Goal: Navigation & Orientation: Find specific page/section

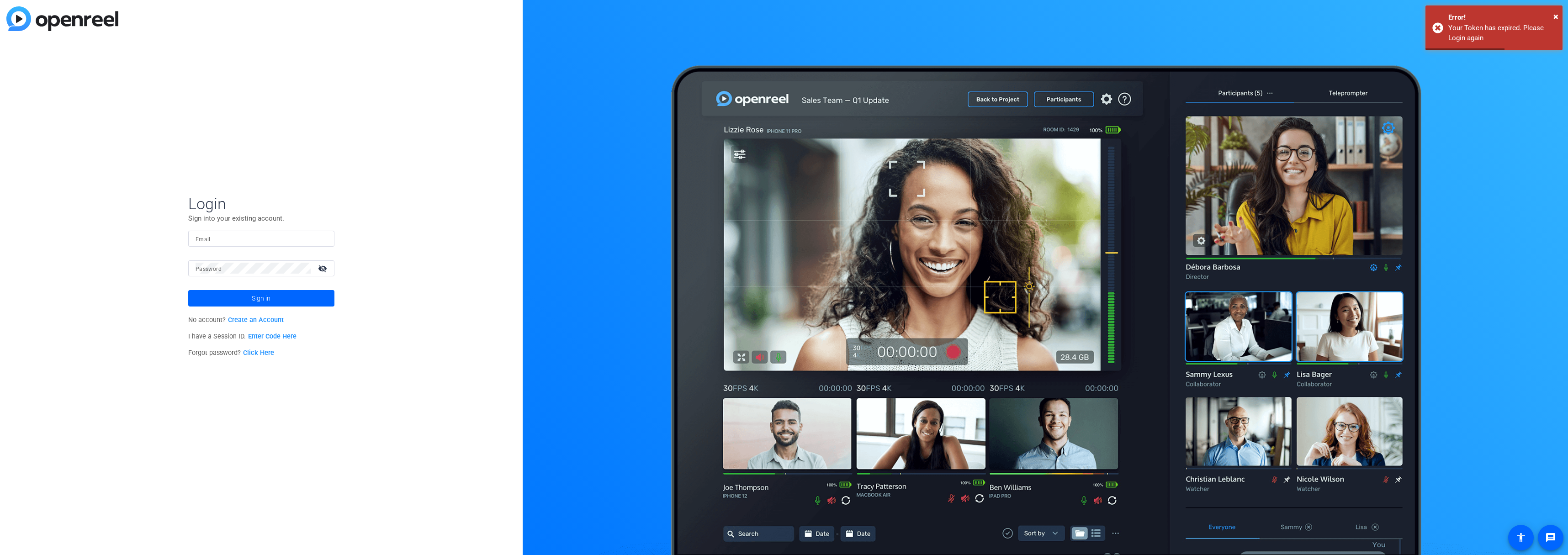
click at [207, 234] on input "Email" at bounding box center [261, 238] width 132 height 11
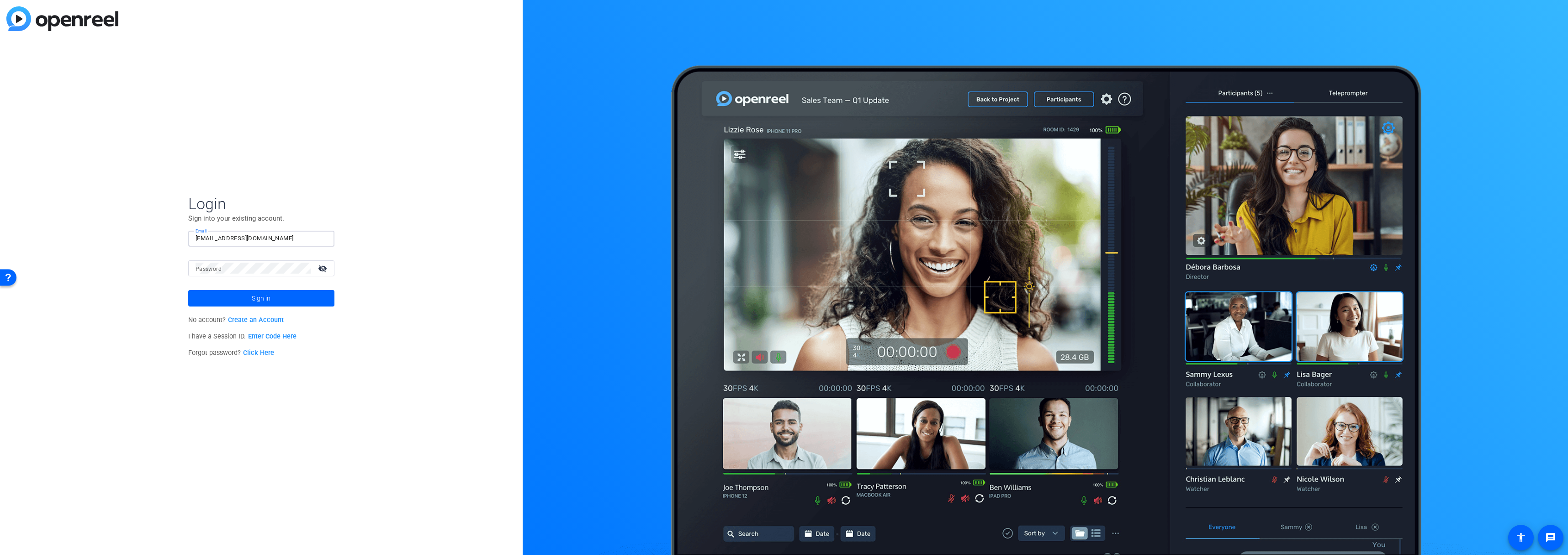
type input "cocaw@allstate.com"
click at [203, 269] on mat-label "Password" at bounding box center [208, 269] width 26 height 7
click at [188, 290] on button "Sign in" at bounding box center [261, 298] width 146 height 17
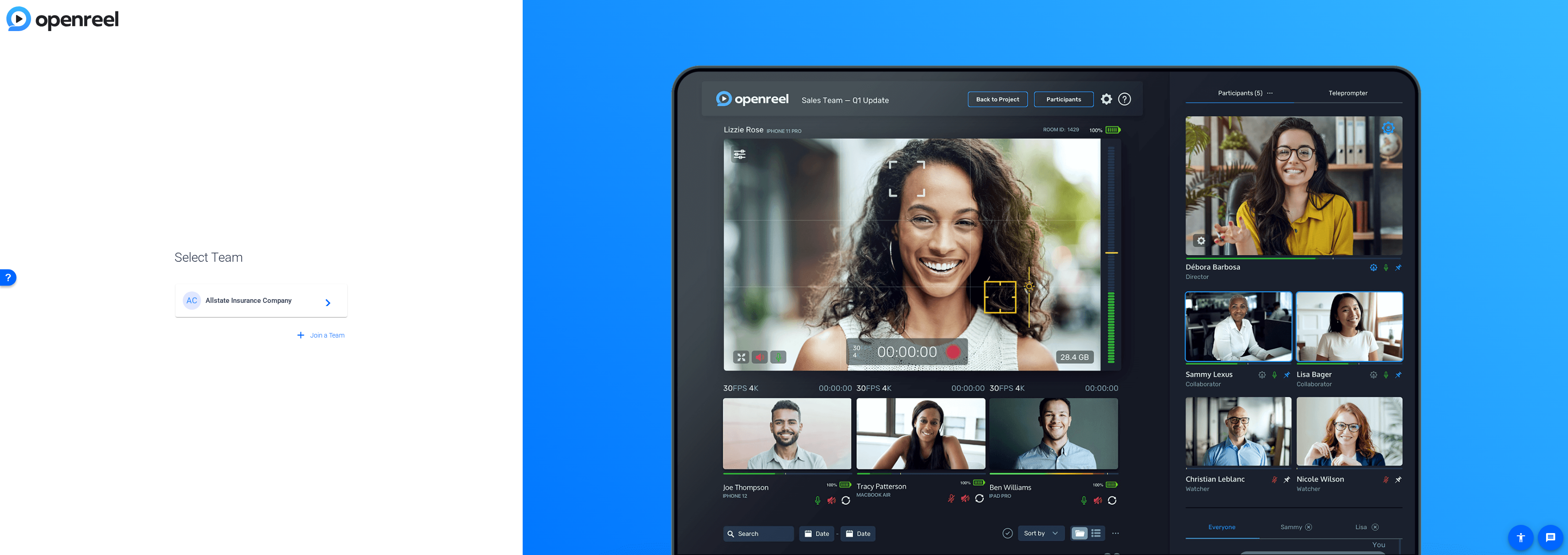
click at [212, 304] on span "Allstate Insurance Company" at bounding box center [262, 301] width 114 height 8
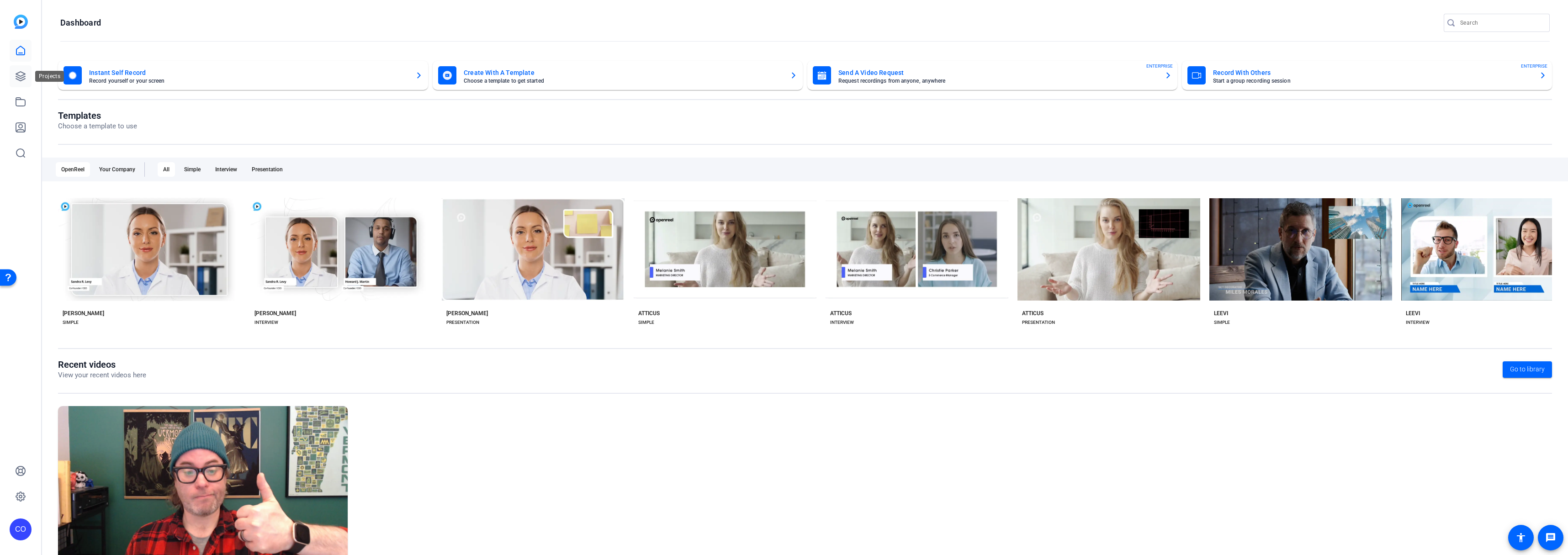
click at [26, 83] on link at bounding box center [20, 76] width 22 height 22
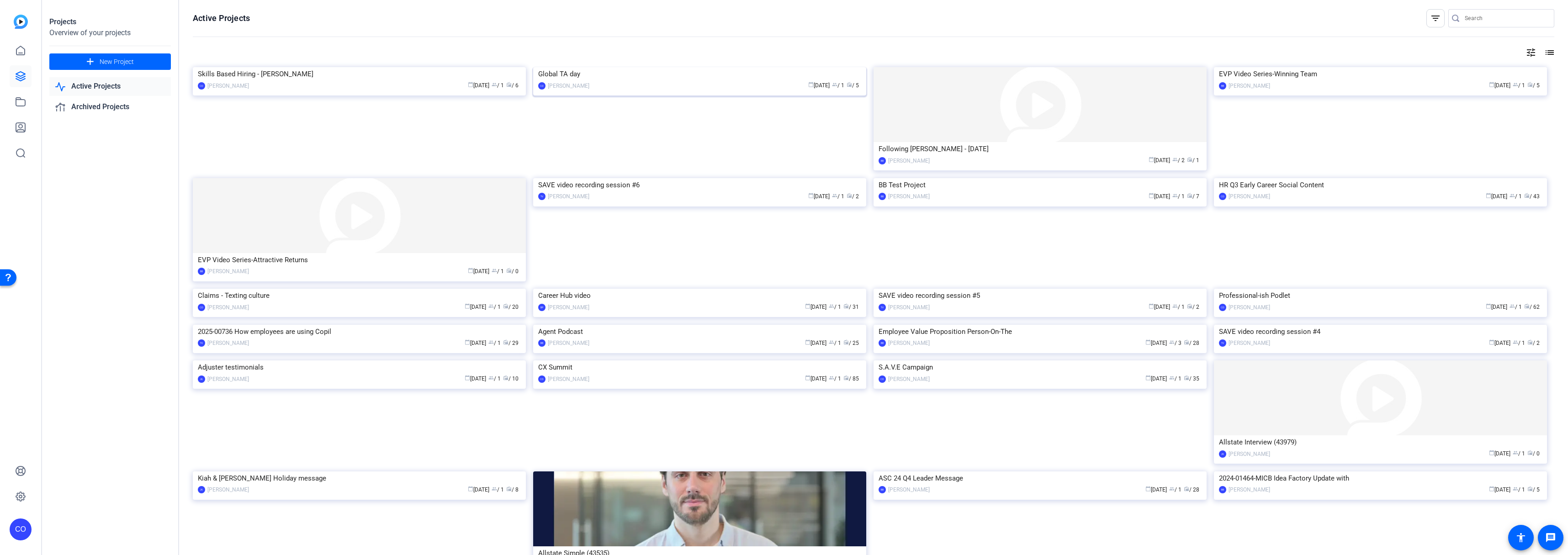
click at [587, 67] on img at bounding box center [700, 67] width 333 height 0
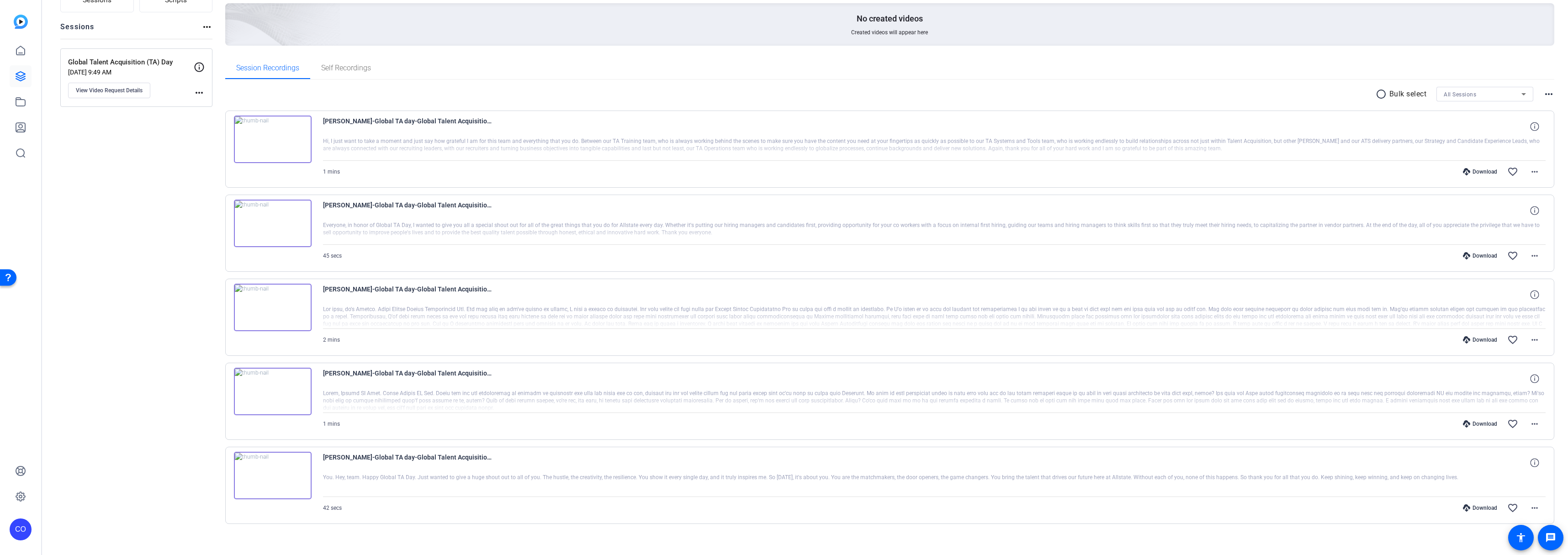
scroll to position [100, 0]
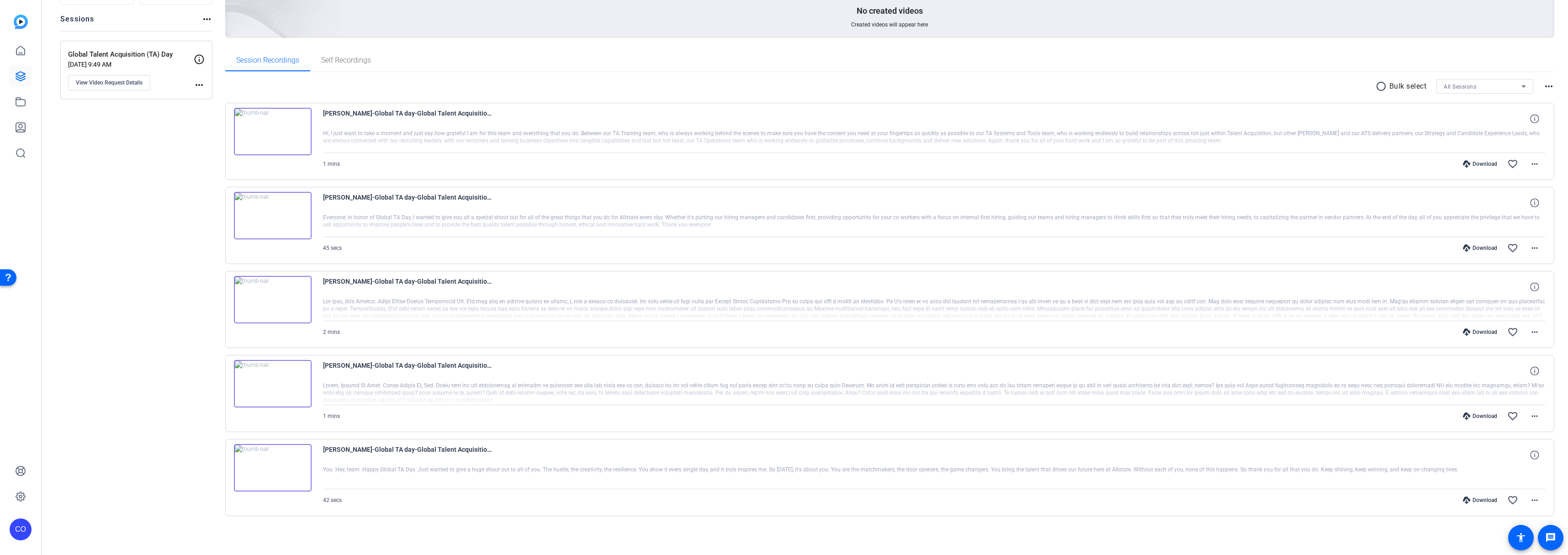
scroll to position [100, 0]
click at [361, 66] on span "Self Recordings" at bounding box center [346, 58] width 50 height 22
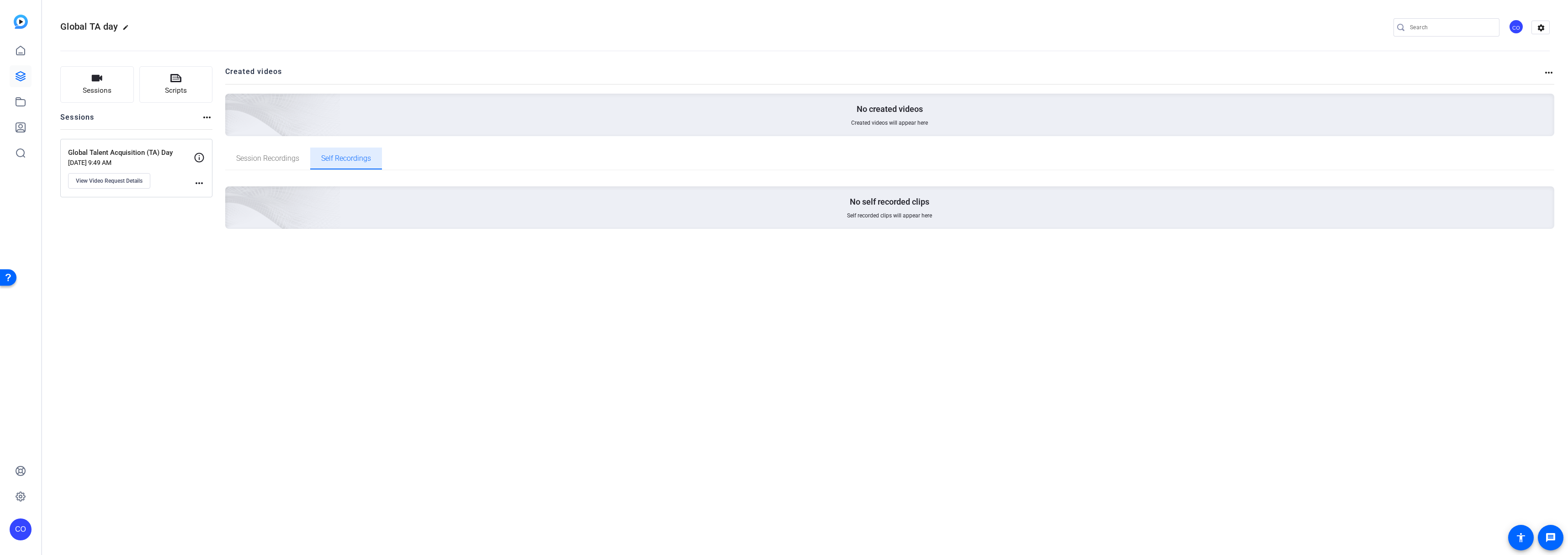
scroll to position [0, 0]
click at [263, 67] on h2 "Created videos" at bounding box center [884, 75] width 1318 height 18
click at [264, 153] on span "Session Recordings" at bounding box center [268, 158] width 63 height 22
